Goal: Transaction & Acquisition: Purchase product/service

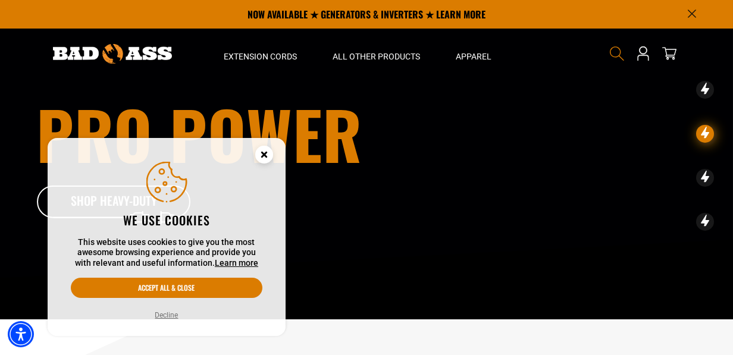
click at [622, 55] on icon "Search" at bounding box center [616, 53] width 15 height 15
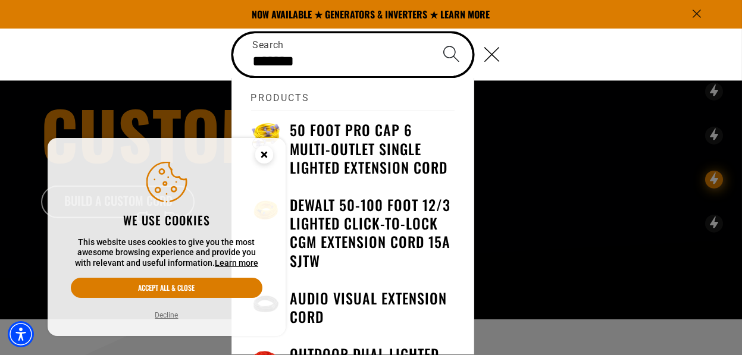
type input "******"
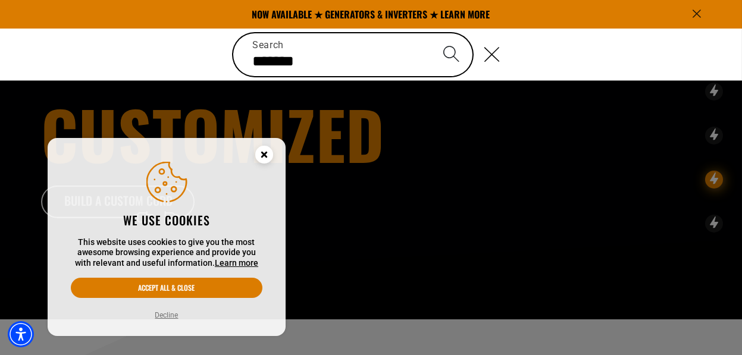
click at [265, 155] on icon "Close this option" at bounding box center [264, 154] width 4 height 4
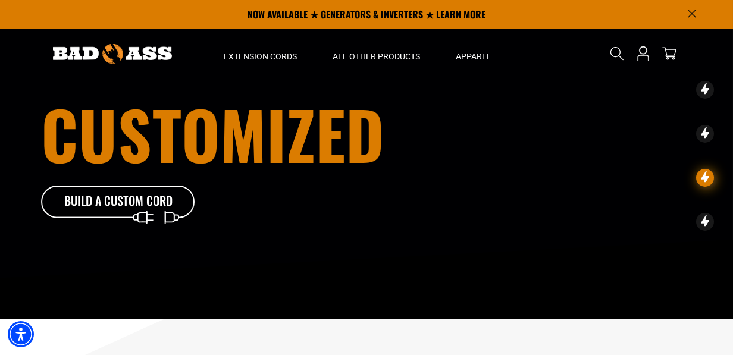
click at [610, 53] on icon "Search" at bounding box center [617, 53] width 14 height 14
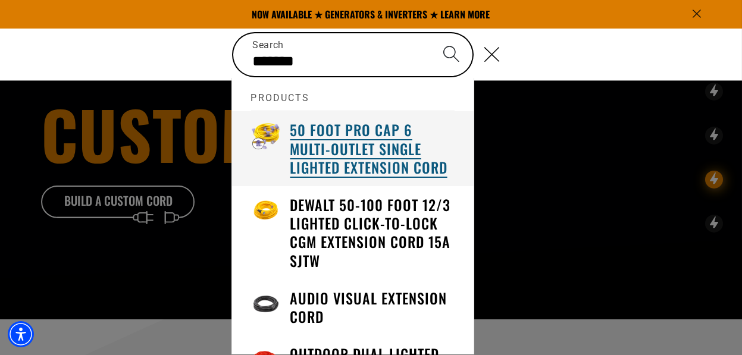
click at [346, 142] on h3 "50 Foot Pro Cap 6 Multi-Outlet Single Lighted Extension Cord" at bounding box center [372, 149] width 165 height 56
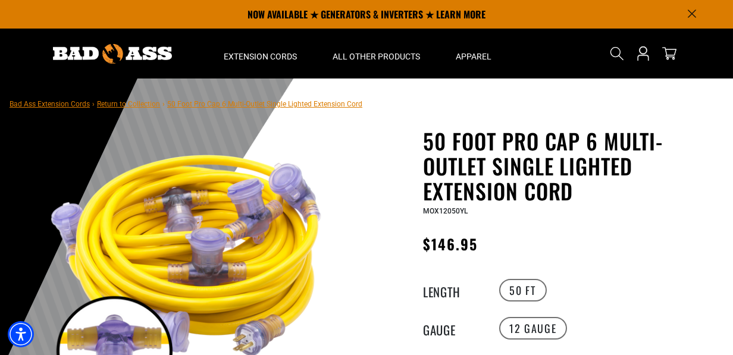
click at [143, 57] on img at bounding box center [112, 54] width 119 height 20
